Goal: Task Accomplishment & Management: Manage account settings

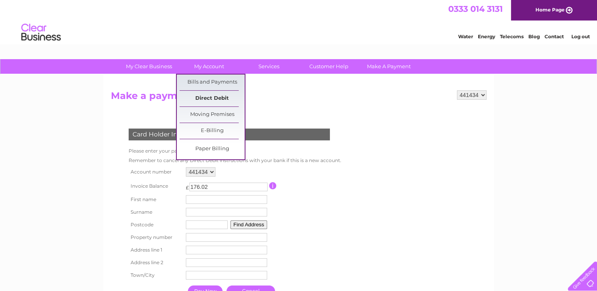
click at [215, 97] on link "Direct Debit" at bounding box center [212, 99] width 65 height 16
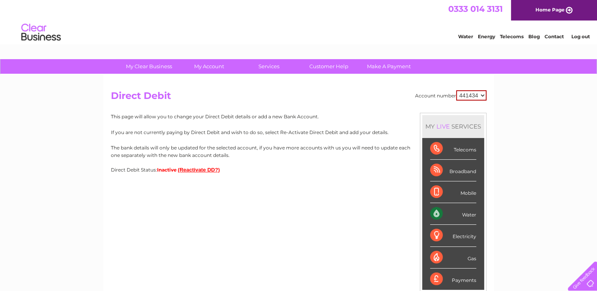
click at [213, 168] on button "(Reactivate DD?)" at bounding box center [199, 170] width 42 height 6
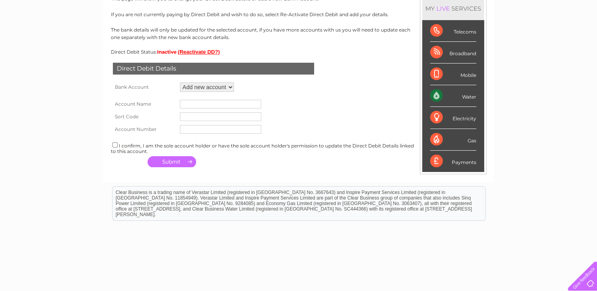
scroll to position [118, 0]
click at [231, 86] on select "Add new account ****9760 ****9760" at bounding box center [207, 86] width 54 height 9
click at [191, 103] on input "text" at bounding box center [220, 103] width 81 height 9
type input "Truffelos Ltd T/A Truffelos"
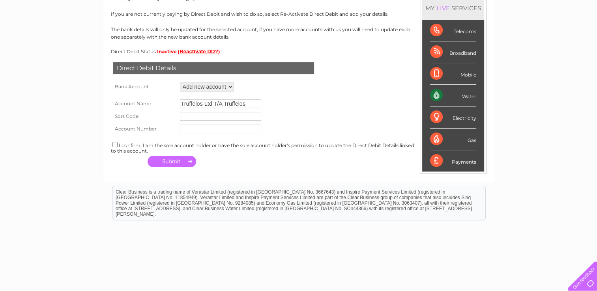
click at [200, 116] on input "text" at bounding box center [220, 116] width 81 height 9
type input "821974"
click at [193, 129] on input "text" at bounding box center [220, 129] width 81 height 9
type input "70444568"
click at [113, 146] on input "checkbox" at bounding box center [115, 144] width 5 height 5
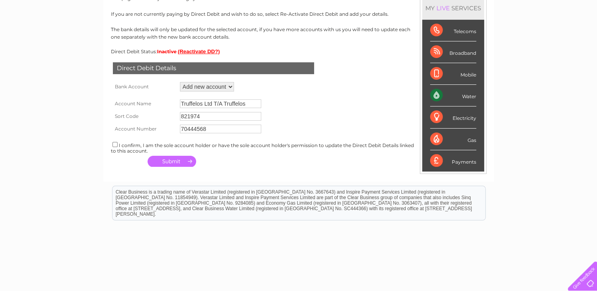
checkbox input "true"
click at [173, 162] on button "button" at bounding box center [172, 161] width 49 height 11
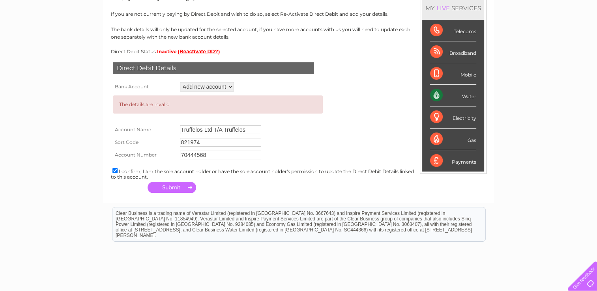
click at [230, 87] on select "Add new account ****9760 ****9760" at bounding box center [207, 86] width 54 height 9
click at [180, 82] on select "Add new account ****9760 ****9760" at bounding box center [207, 86] width 54 height 9
click at [174, 187] on button "button" at bounding box center [172, 187] width 49 height 11
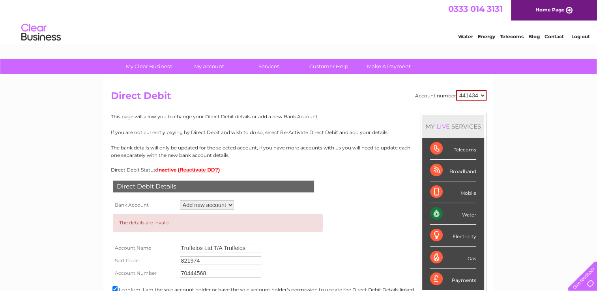
scroll to position [39, 0]
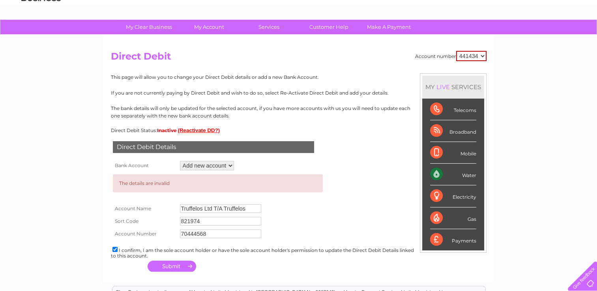
click at [483, 56] on select "441434" at bounding box center [471, 56] width 30 height 10
click at [456, 51] on select "441434" at bounding box center [471, 56] width 30 height 10
click at [498, 69] on div "My Clear Business Login Details My Details My Preferences Link Account My Accou…" at bounding box center [298, 219] width 597 height 398
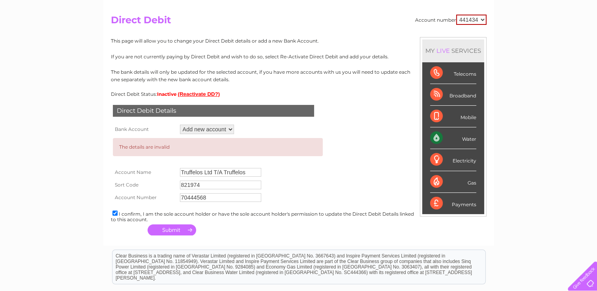
scroll to position [79, 0]
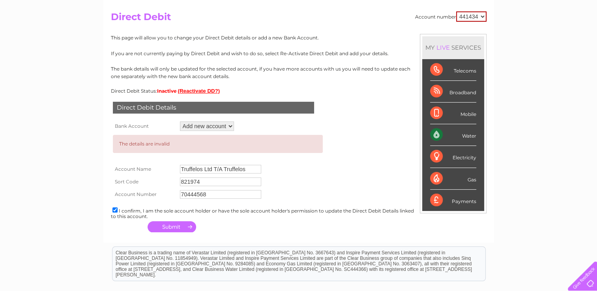
click at [230, 126] on select "Add new account ****9760 ****9760" at bounding box center [207, 126] width 54 height 9
click at [376, 123] on div "Direct Debit Details Bank Account Add new account ****9760 ****9760 Loading... …" at bounding box center [299, 164] width 376 height 141
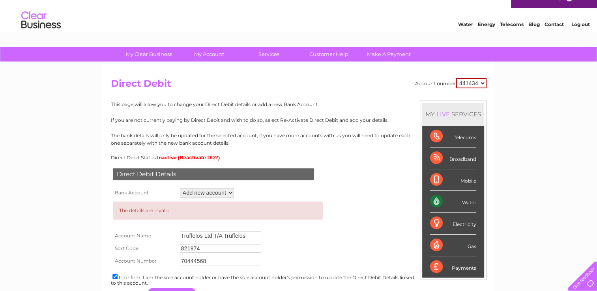
scroll to position [0, 0]
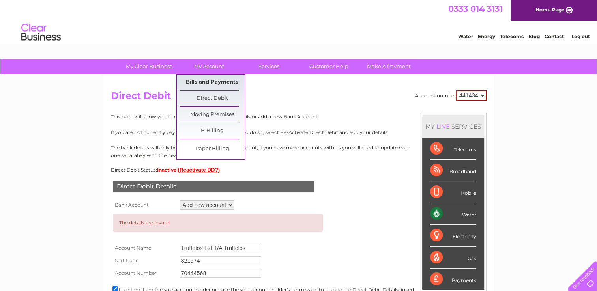
click at [221, 83] on link "Bills and Payments" at bounding box center [212, 83] width 65 height 16
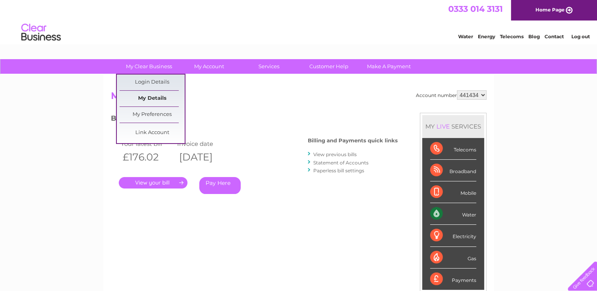
click at [156, 97] on link "My Details" at bounding box center [152, 99] width 65 height 16
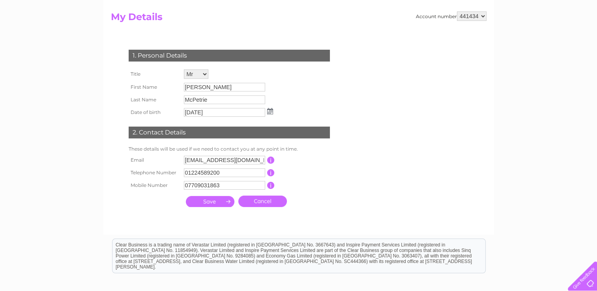
scroll to position [39, 0]
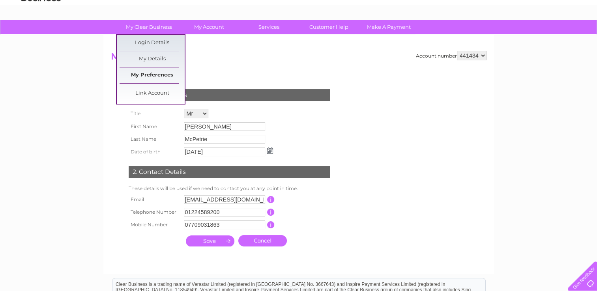
click at [152, 73] on link "My Preferences" at bounding box center [152, 76] width 65 height 16
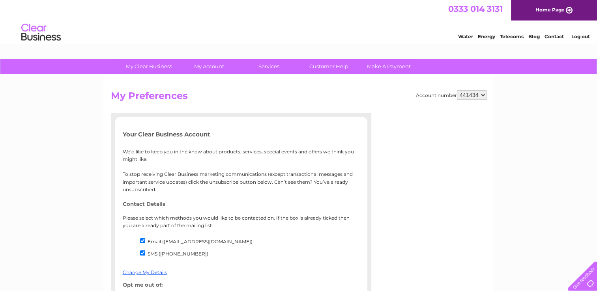
click at [287, 98] on h2 "My Preferences" at bounding box center [299, 97] width 376 height 15
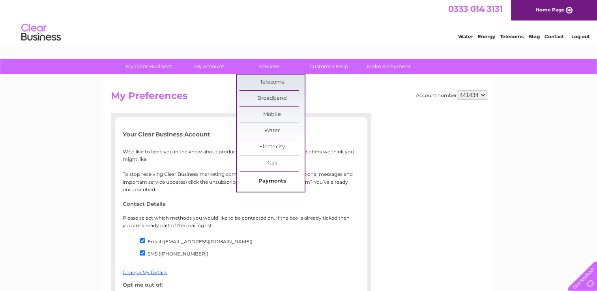
click at [265, 182] on link "Payments" at bounding box center [272, 182] width 65 height 16
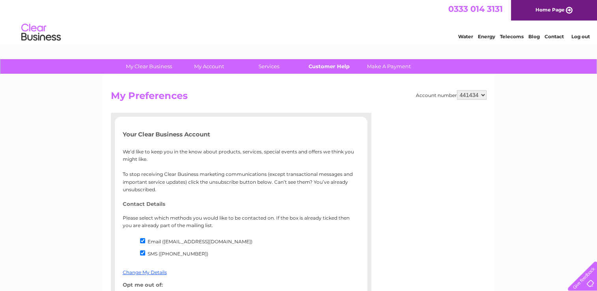
click at [330, 66] on link "Customer Help" at bounding box center [328, 66] width 65 height 15
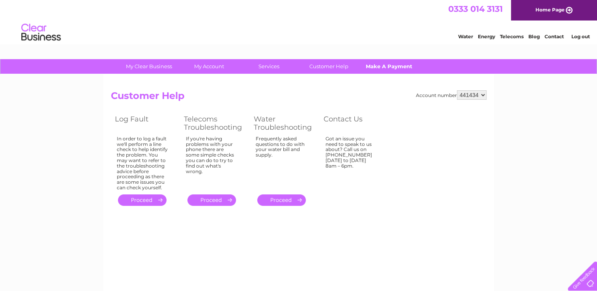
click at [388, 66] on link "Make A Payment" at bounding box center [388, 66] width 65 height 15
click at [382, 68] on link "Make A Payment" at bounding box center [388, 66] width 65 height 15
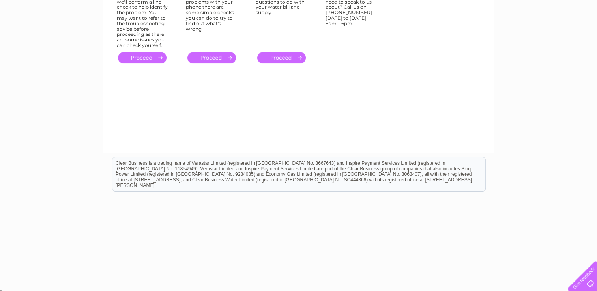
scroll to position [145, 0]
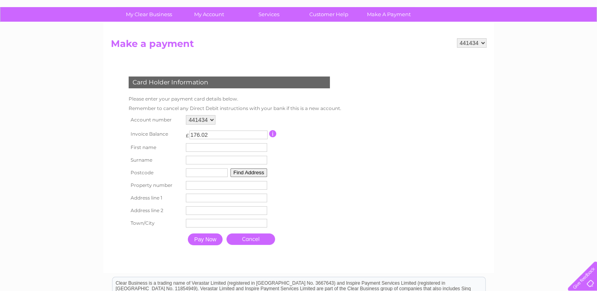
scroll to position [39, 0]
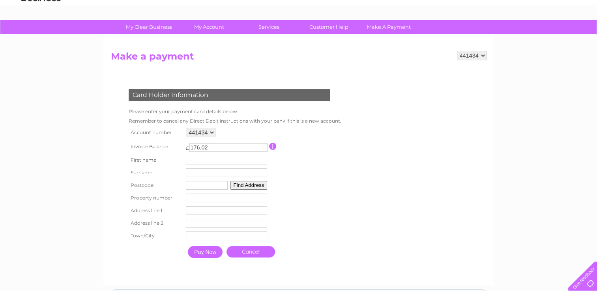
click at [213, 133] on select "441434" at bounding box center [201, 132] width 30 height 9
click at [244, 132] on div "441434" at bounding box center [226, 132] width 81 height 9
